Goal: Task Accomplishment & Management: Use online tool/utility

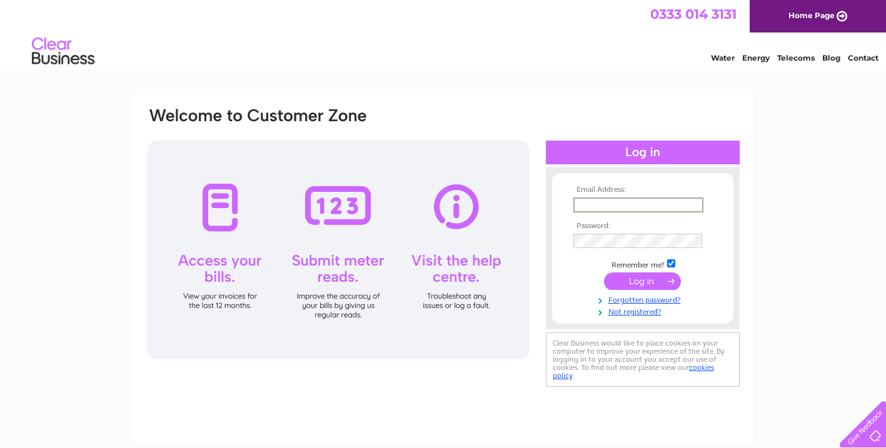
type input "lori_mcl@hotmail.com"
click at [642, 280] on input "submit" at bounding box center [642, 280] width 77 height 18
click at [653, 282] on input "submit" at bounding box center [642, 282] width 77 height 18
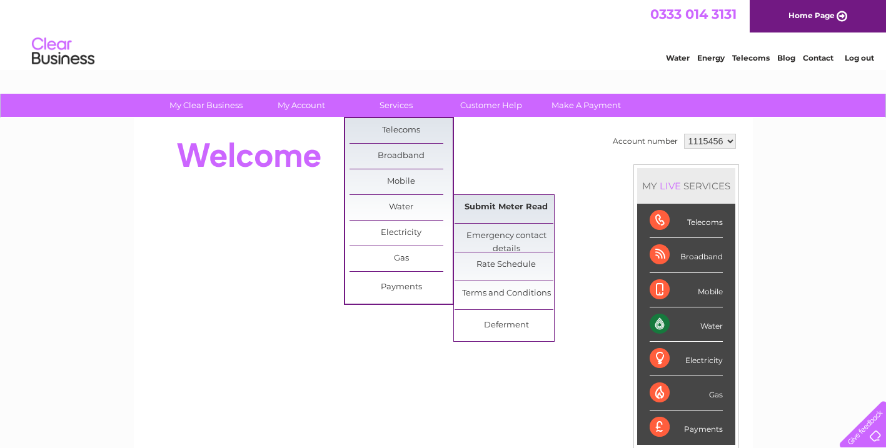
click at [481, 200] on link "Submit Meter Read" at bounding box center [506, 207] width 103 height 25
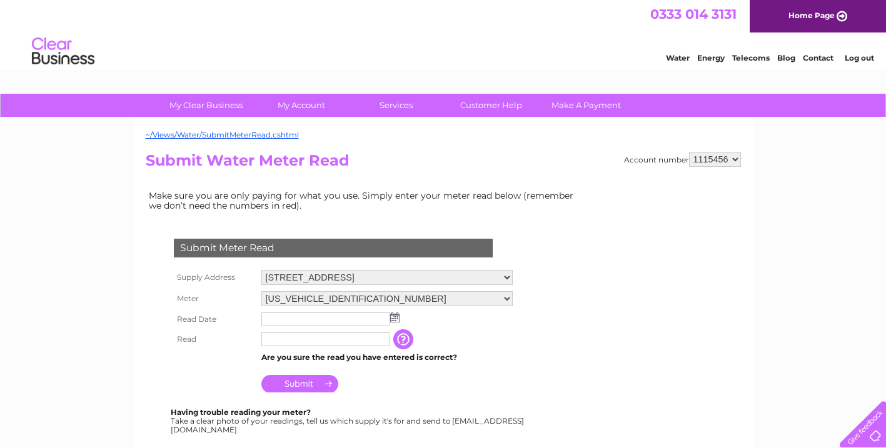
click at [279, 316] on input "text" at bounding box center [325, 320] width 129 height 14
click at [399, 317] on img at bounding box center [395, 318] width 9 height 10
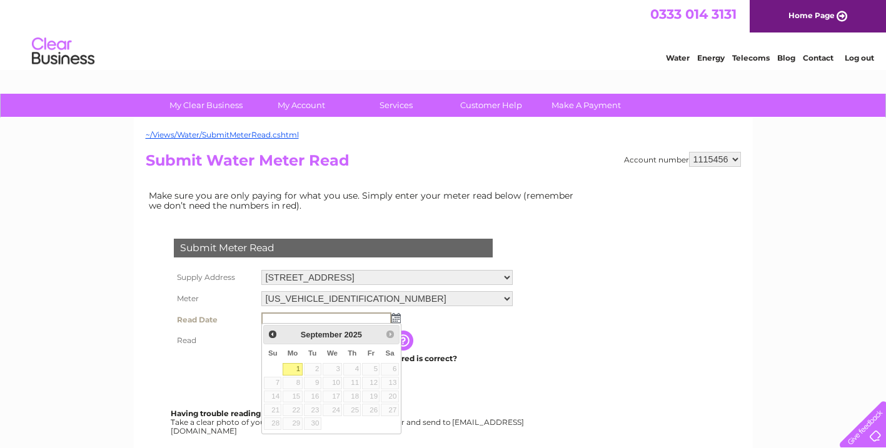
click at [294, 366] on link "1" at bounding box center [292, 369] width 19 height 13
type input "2025/09/01"
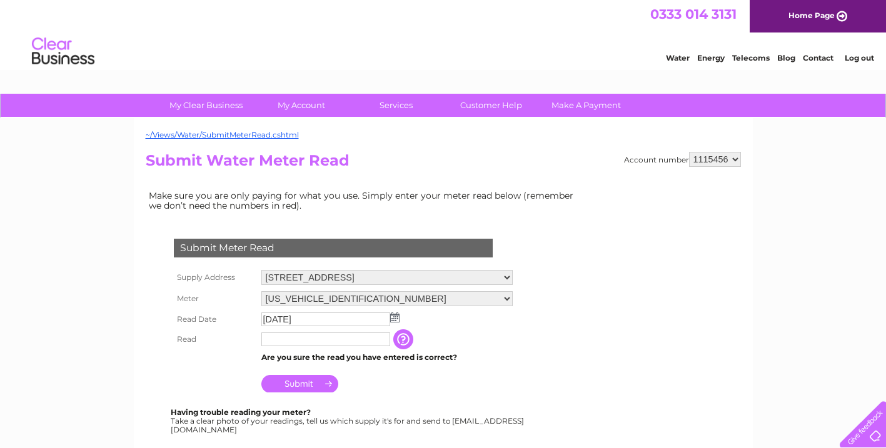
click at [290, 341] on input "text" at bounding box center [325, 340] width 129 height 14
type input "00656"
click at [303, 384] on input "Submit" at bounding box center [299, 385] width 77 height 18
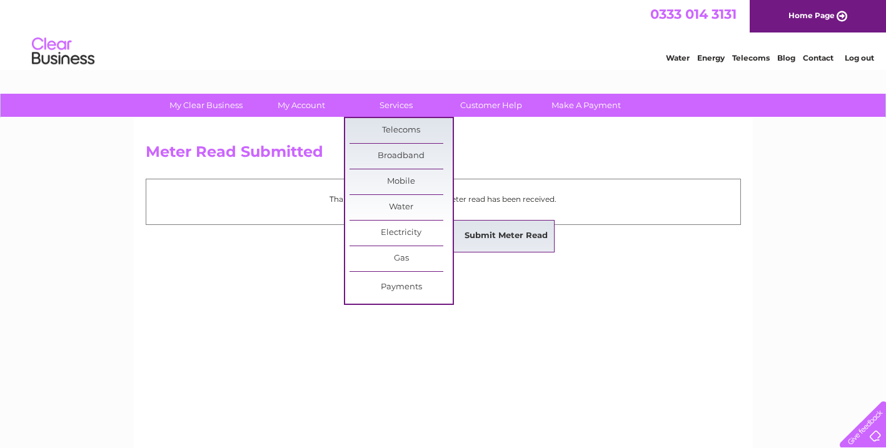
click at [483, 236] on link "Submit Meter Read" at bounding box center [506, 236] width 103 height 25
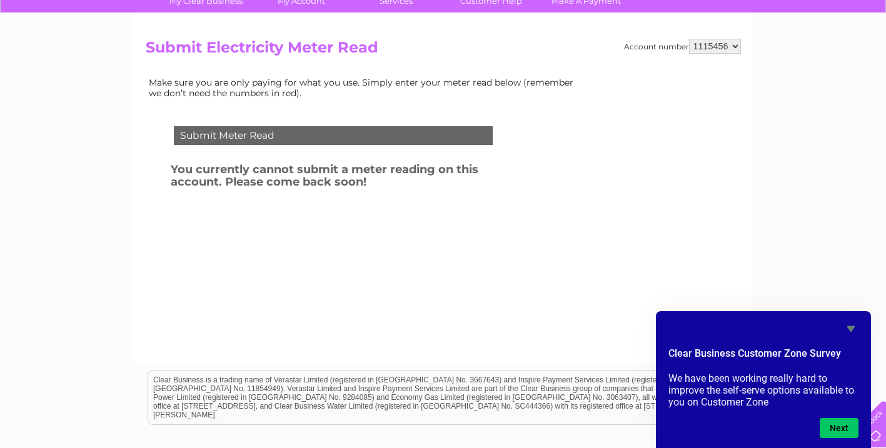
scroll to position [106, 0]
